Goal: Check status

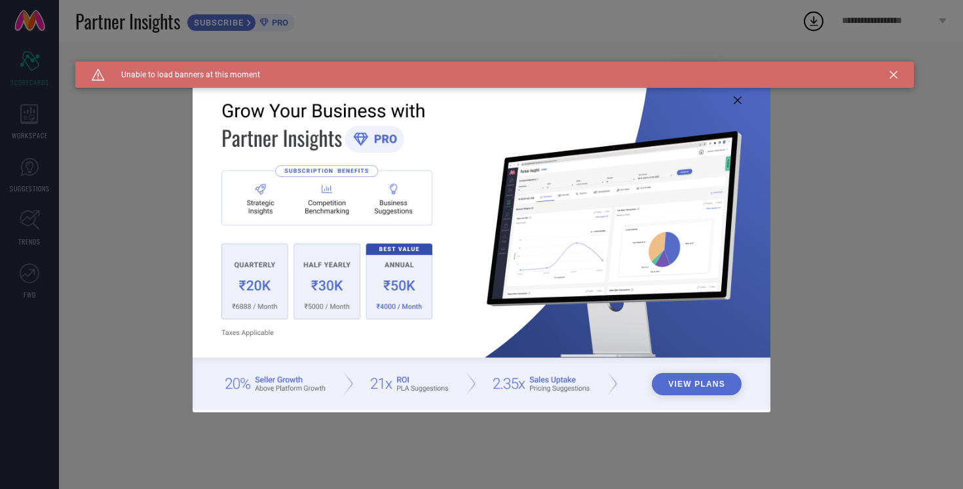
type input "All"
click at [737, 101] on icon at bounding box center [738, 100] width 8 height 8
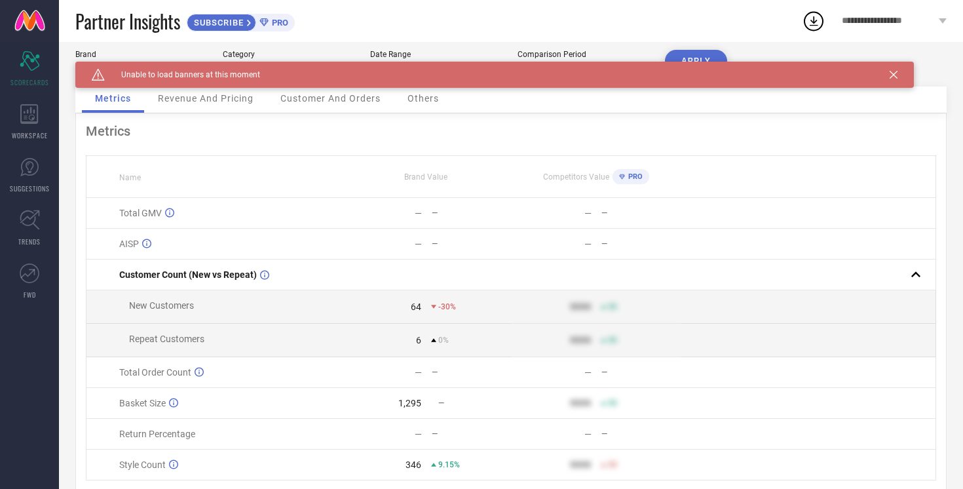
scroll to position [14, 0]
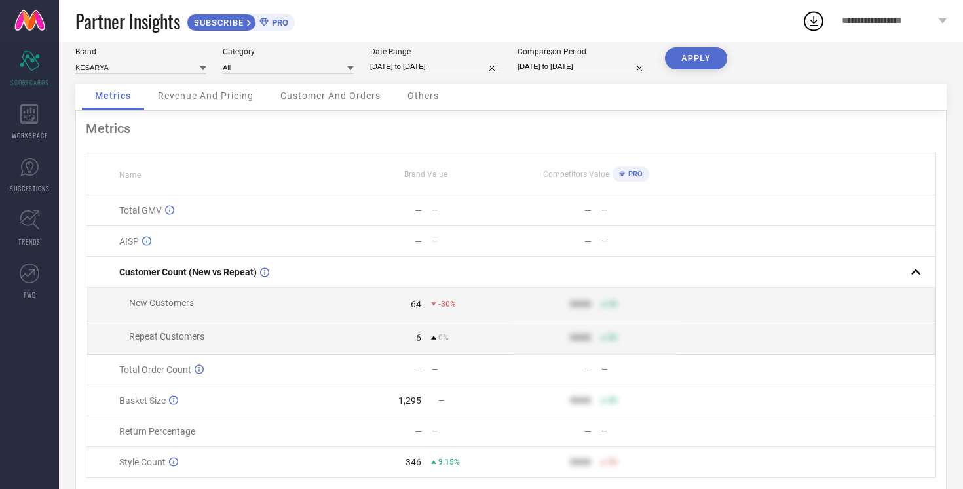
click at [224, 96] on span "Revenue And Pricing" at bounding box center [206, 95] width 96 height 10
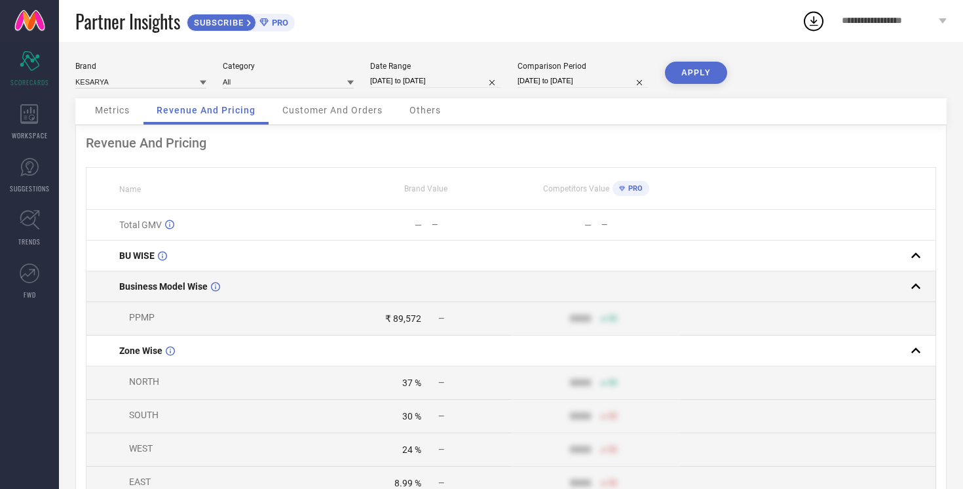
scroll to position [9, 0]
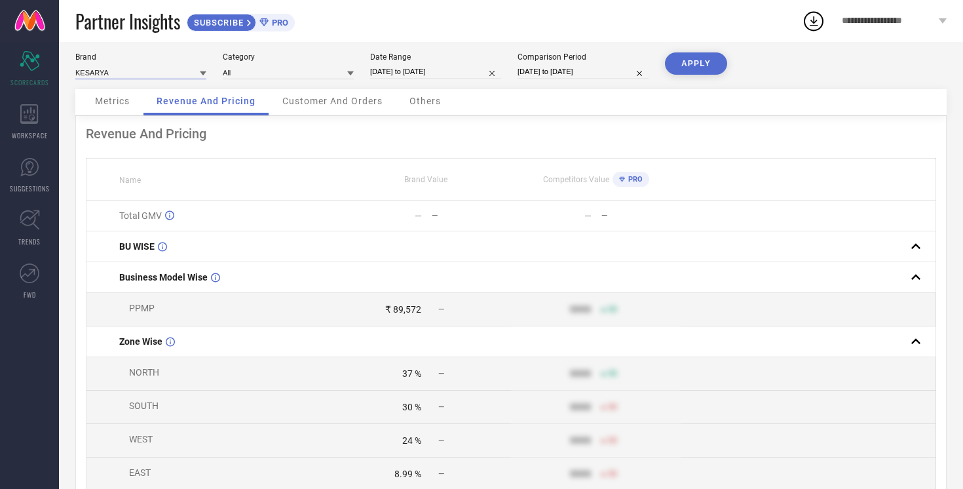
click at [185, 75] on input at bounding box center [140, 73] width 131 height 14
click at [171, 114] on div "SILVERMERC DESIGNS" at bounding box center [140, 113] width 131 height 22
type input "All"
click at [696, 62] on button "APPLY" at bounding box center [696, 63] width 62 height 22
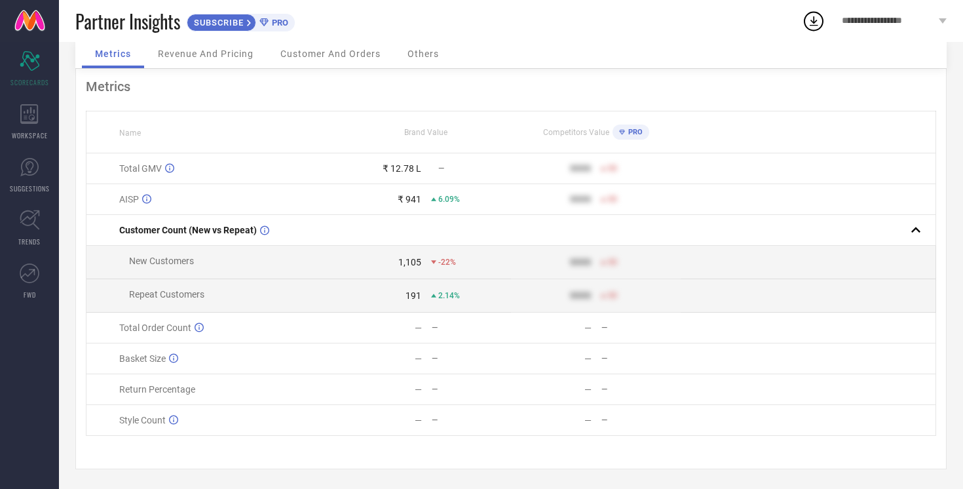
scroll to position [0, 0]
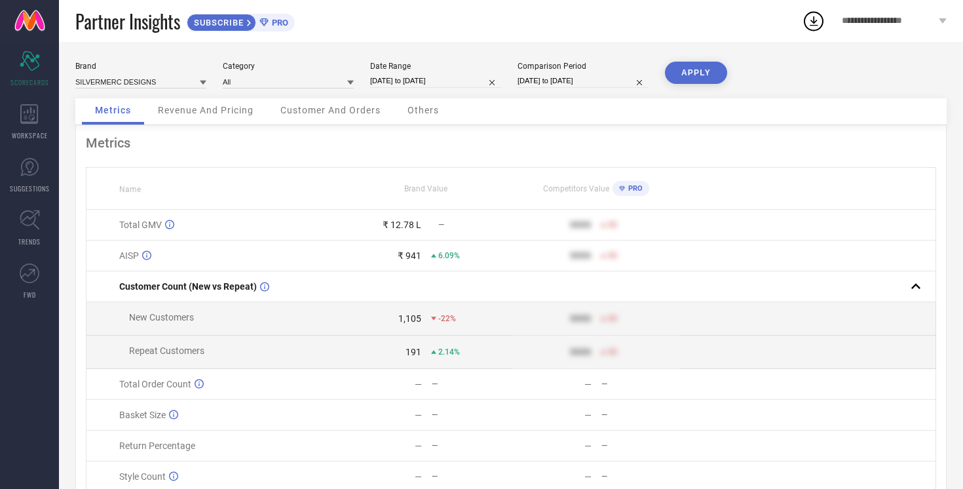
click at [209, 108] on span "Revenue And Pricing" at bounding box center [206, 110] width 96 height 10
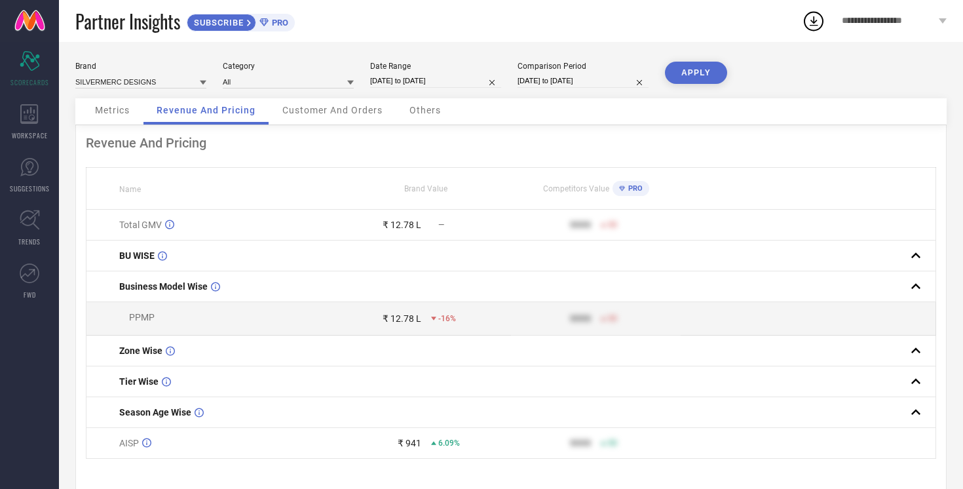
click at [309, 109] on span "Customer And Orders" at bounding box center [332, 110] width 100 height 10
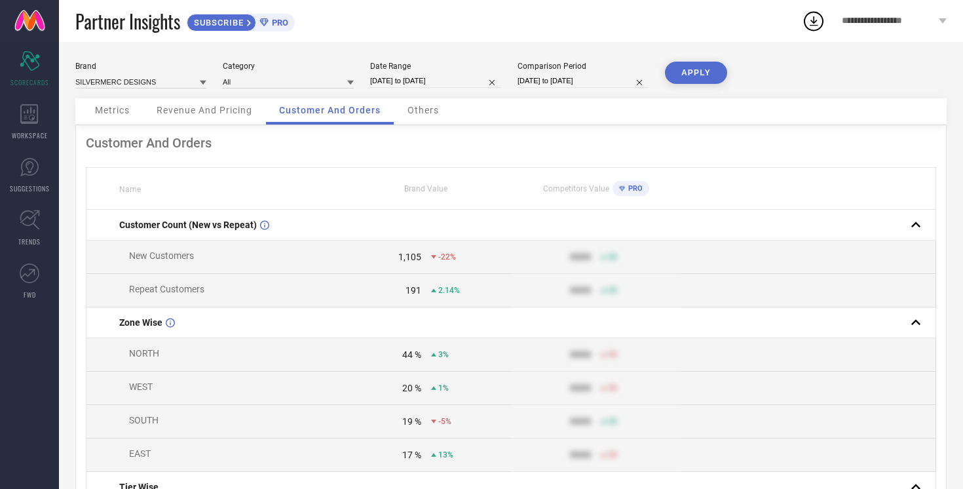
click at [419, 113] on span "Others" at bounding box center [423, 110] width 31 height 10
